Goal: Book appointment/travel/reservation

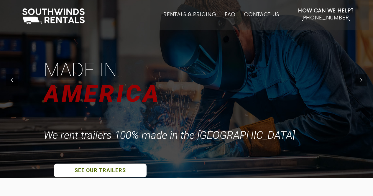
scroll to position [18, 0]
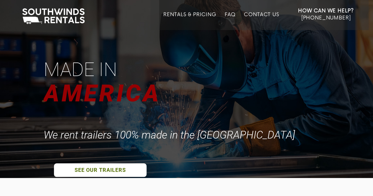
click at [199, 14] on link "Rentals & Pricing" at bounding box center [189, 21] width 53 height 18
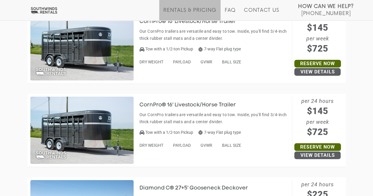
scroll to position [942, 0]
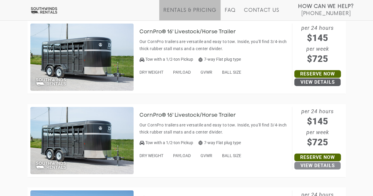
click at [305, 167] on link "View Details" at bounding box center [317, 166] width 46 height 8
click at [300, 153] on link "Reserve Now" at bounding box center [317, 157] width 47 height 8
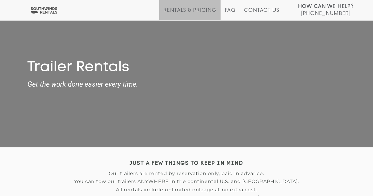
scroll to position [942, 0]
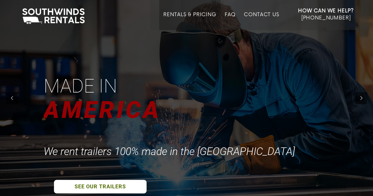
click at [187, 14] on link "Rentals & Pricing" at bounding box center [189, 21] width 53 height 18
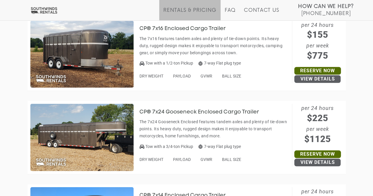
scroll to position [1361, 0]
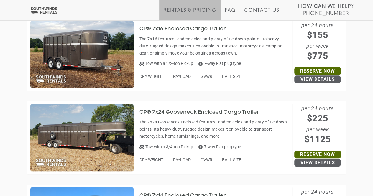
click at [5, 126] on div "JUST A FEW THINGS TO KEEP IN MIND Our trailers are rented by reservation only, …" at bounding box center [186, 199] width 373 height 2826
click at [174, 137] on p "The 7x24 Gooseneck Enclosed features tandem axles and plenty of tie-down points…" at bounding box center [214, 128] width 150 height 21
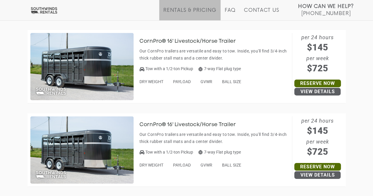
scroll to position [932, 0]
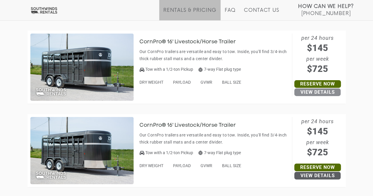
click at [313, 91] on link "View Details" at bounding box center [317, 92] width 46 height 8
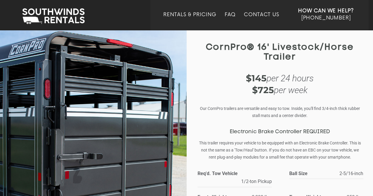
click at [264, 76] on strong "$145" at bounding box center [256, 78] width 21 height 11
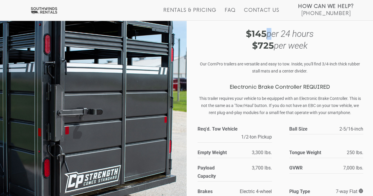
scroll to position [45, 0]
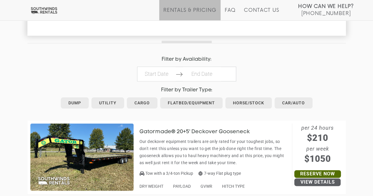
scroll to position [258, 0]
click at [239, 102] on link "Horse/Stock" at bounding box center [248, 102] width 47 height 11
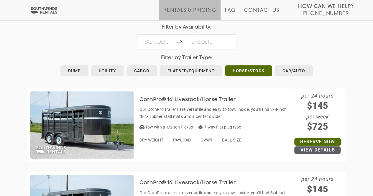
scroll to position [291, 0]
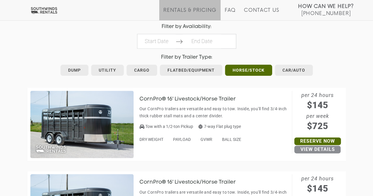
click at [307, 151] on link "View Details" at bounding box center [317, 150] width 46 height 8
